Goal: Find contact information: Find contact information

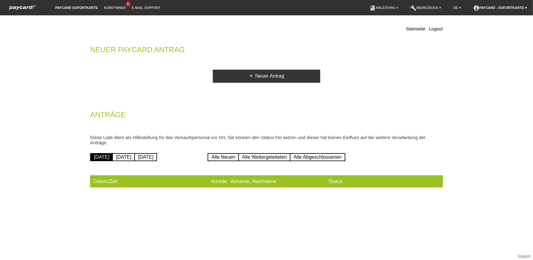
click at [516, 8] on link "account_circle paycard - Sofortkarte ▾" at bounding box center [500, 8] width 60 height 4
click at [120, 6] on link "Kund*innen" at bounding box center [115, 8] width 28 height 4
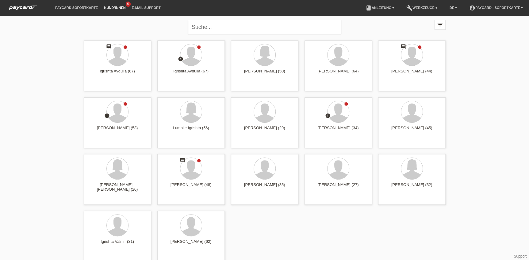
scroll to position [4, 0]
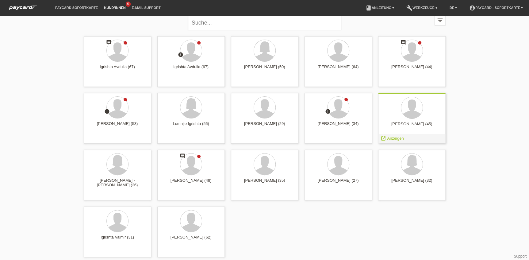
click at [399, 115] on div at bounding box center [412, 108] width 58 height 23
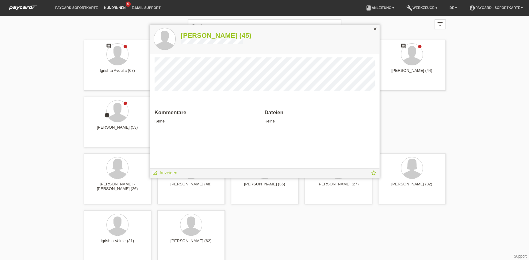
scroll to position [0, 0]
click at [373, 27] on icon "close" at bounding box center [374, 28] width 5 height 5
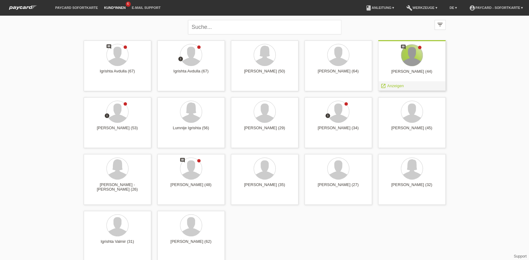
click at [417, 52] on div at bounding box center [411, 54] width 21 height 21
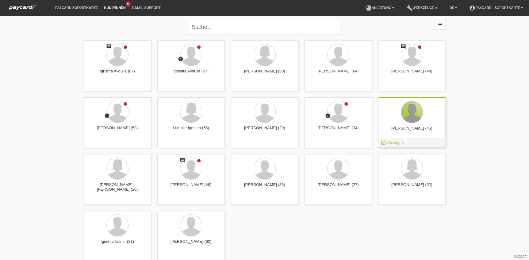
click at [413, 117] on div at bounding box center [411, 111] width 21 height 21
click at [429, 124] on div "Fisnik Krasniqi (45) launch Anzeigen" at bounding box center [411, 122] width 67 height 51
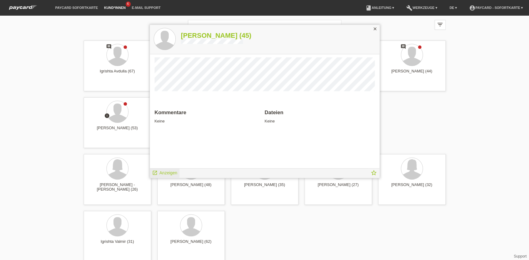
click at [169, 171] on span "Anzeigen" at bounding box center [168, 172] width 18 height 5
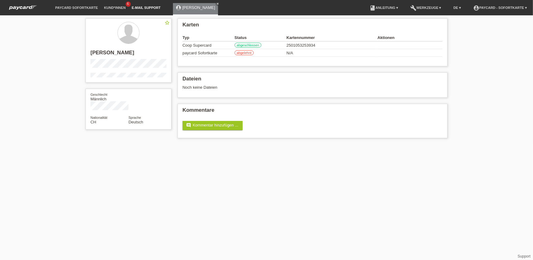
click at [140, 8] on link "E-Mail Support" at bounding box center [146, 8] width 35 height 4
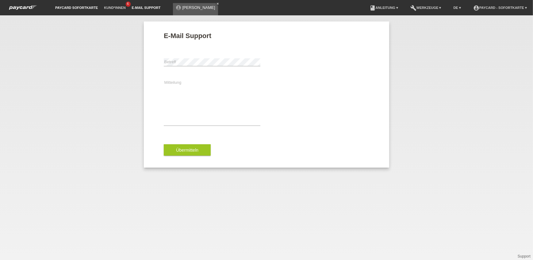
click at [71, 7] on link "paycard Sofortkarte" at bounding box center [76, 8] width 49 height 4
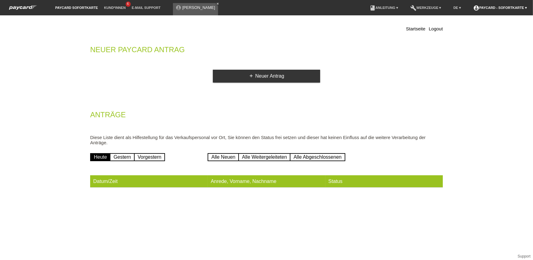
click at [489, 9] on link "account_circle paycard - Sofortkarte ▾" at bounding box center [500, 8] width 60 height 4
click at [508, 9] on link "account_circle paycard - Sofortkarte ▾" at bounding box center [500, 8] width 60 height 4
drag, startPoint x: 513, startPoint y: 18, endPoint x: 484, endPoint y: 19, distance: 28.5
click at [484, 27] on div "[EMAIL_ADDRESS][DOMAIN_NAME]" at bounding box center [500, 30] width 56 height 7
copy div "[EMAIL_ADDRESS][DOMAIN_NAME]"
